Goal: Task Accomplishment & Management: Manage account settings

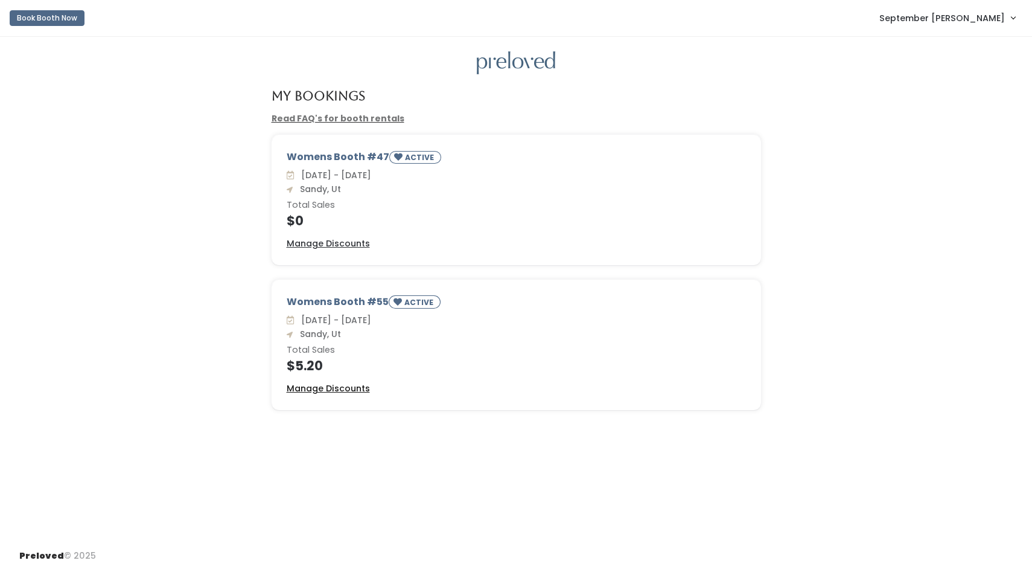
click at [333, 385] on u "Manage Discounts" at bounding box center [328, 388] width 83 height 12
